Goal: Information Seeking & Learning: Learn about a topic

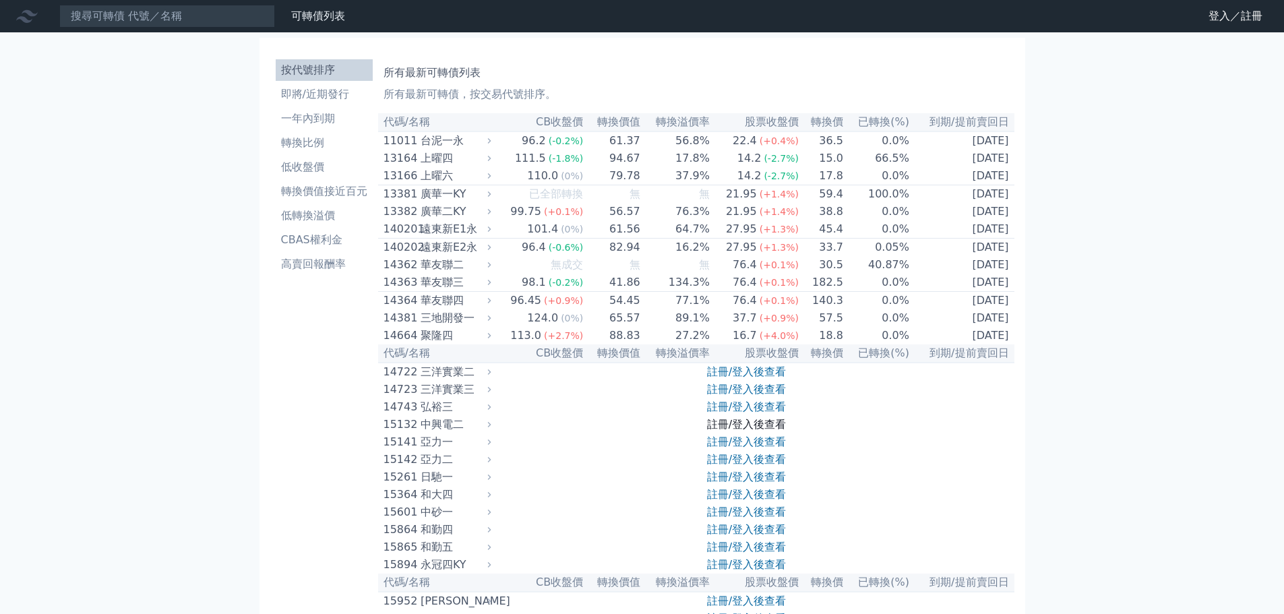
click at [743, 431] on link "註冊/登入後查看" at bounding box center [746, 424] width 79 height 13
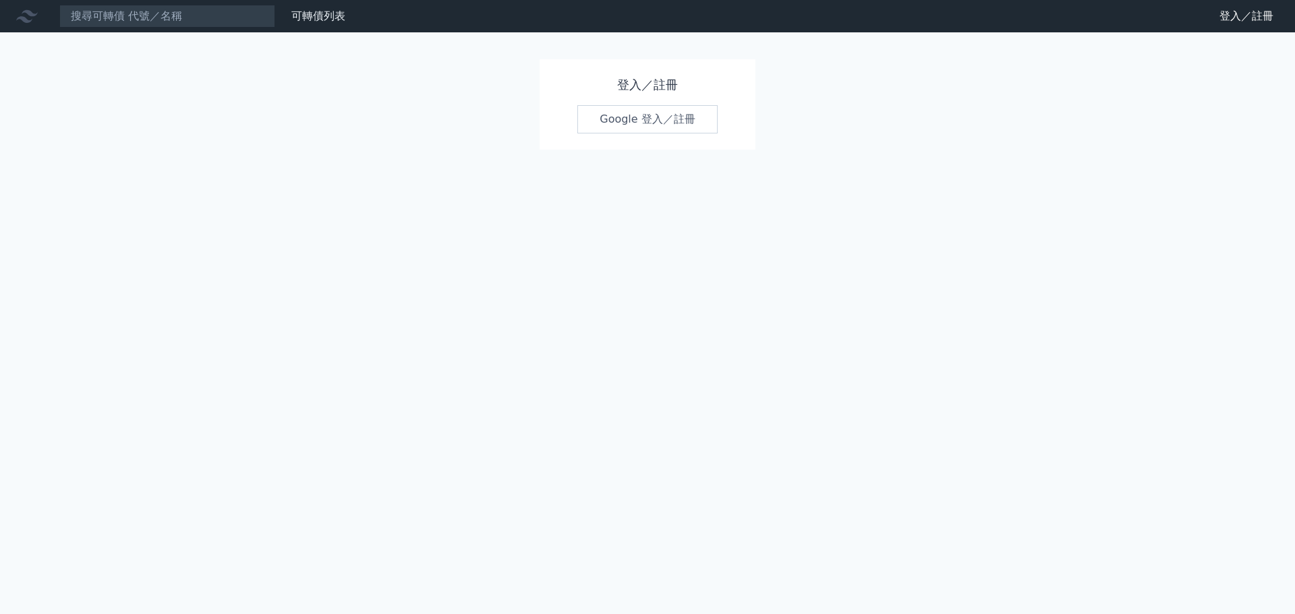
click at [665, 124] on link "Google 登入／註冊" at bounding box center [647, 119] width 140 height 28
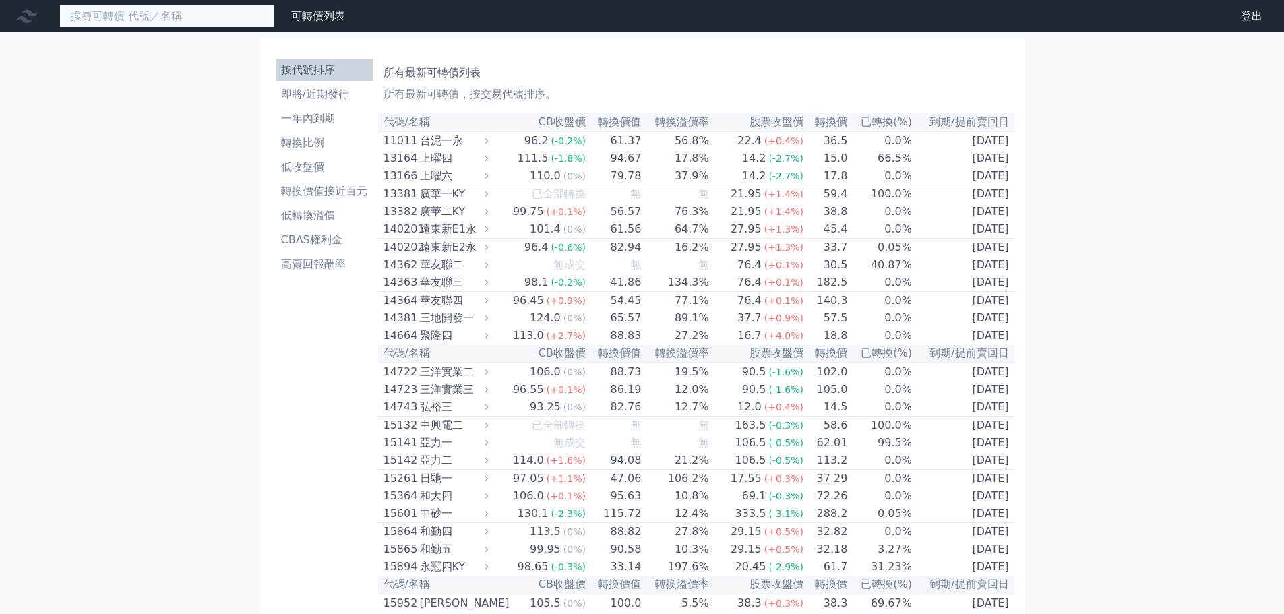
click at [196, 15] on input at bounding box center [167, 16] width 216 height 23
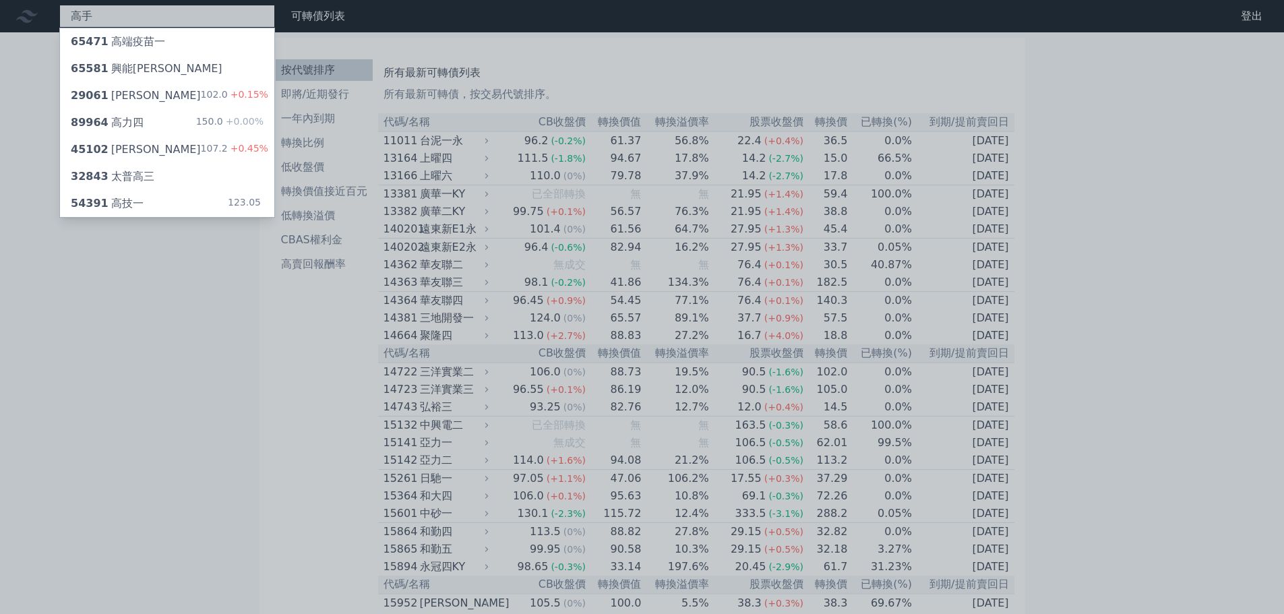
type input "高手"
click at [150, 20] on div at bounding box center [642, 307] width 1284 height 614
click at [150, 20] on div "高手 65471 高端疫苗一 65581 興能高一 29061 高林一 102.0 +0.15% 89964 高力四 150.0 +0.00% 45102 高…" at bounding box center [167, 16] width 216 height 23
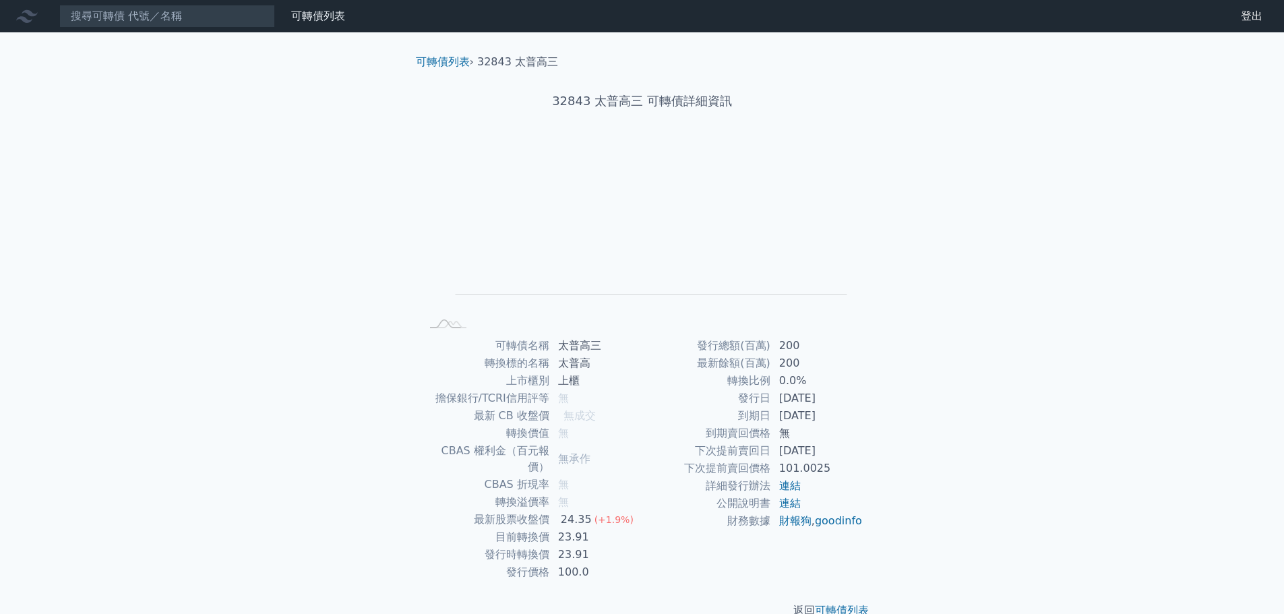
drag, startPoint x: 840, startPoint y: 402, endPoint x: 776, endPoint y: 403, distance: 64.1
click at [776, 403] on td "2025-09-15" at bounding box center [817, 399] width 92 height 18
click at [879, 405] on div "可轉債名稱 太普高三 轉換標的名稱 太普高 上市櫃別 上櫃 擔保銀行/TCRI信用評等 無 最新 CB 收盤價 無成交 轉換價值 無 CBAS 權利金（百元報…" at bounding box center [642, 459] width 475 height 244
click at [787, 505] on link "連結" at bounding box center [790, 503] width 22 height 13
click at [785, 507] on link "連結" at bounding box center [790, 503] width 22 height 13
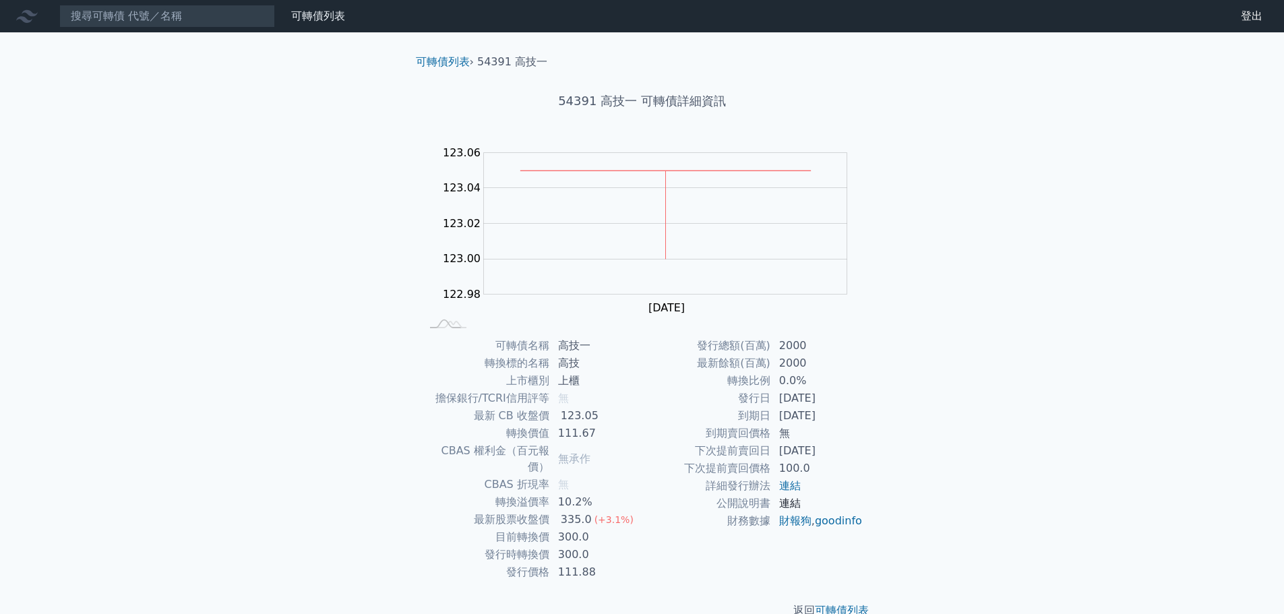
click at [791, 504] on link "連結" at bounding box center [790, 503] width 22 height 13
